Goal: Task Accomplishment & Management: Manage account settings

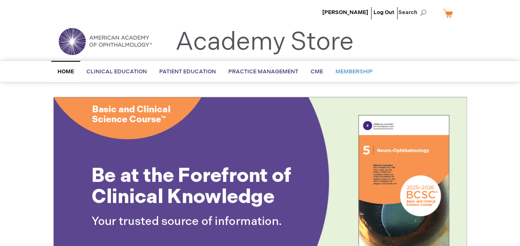
click at [343, 67] on link "Membership" at bounding box center [354, 72] width 50 height 20
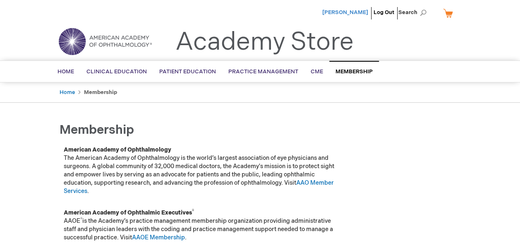
click at [354, 12] on span "[PERSON_NAME]" at bounding box center [345, 12] width 46 height 7
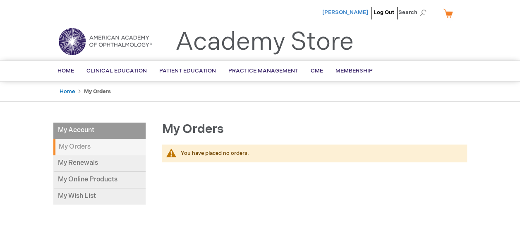
click at [349, 14] on span "[PERSON_NAME]" at bounding box center [345, 12] width 46 height 7
click at [75, 163] on link "My Renewals" at bounding box center [99, 163] width 92 height 17
click at [353, 9] on span "[PERSON_NAME]" at bounding box center [345, 12] width 46 height 7
click at [63, 70] on span "Home" at bounding box center [66, 70] width 17 height 7
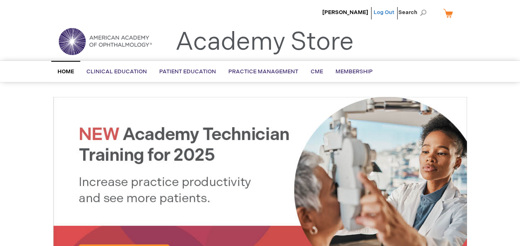
click at [386, 11] on link "Log Out" at bounding box center [384, 12] width 21 height 7
